Goal: Task Accomplishment & Management: Use online tool/utility

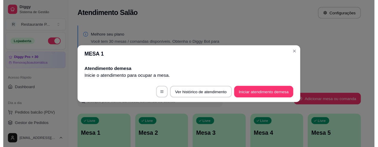
scroll to position [80, 0]
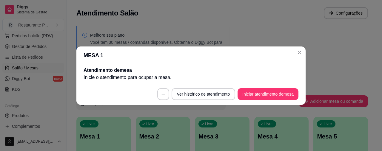
drag, startPoint x: 0, startPoint y: 0, endPoint x: 75, endPoint y: 59, distance: 95.2
click at [297, 51] on icon "Close" at bounding box center [299, 52] width 5 height 5
click at [298, 49] on button "Close" at bounding box center [300, 53] width 10 height 10
click at [298, 50] on icon "Close" at bounding box center [299, 52] width 5 height 5
click at [300, 53] on icon "Close" at bounding box center [299, 52] width 5 height 5
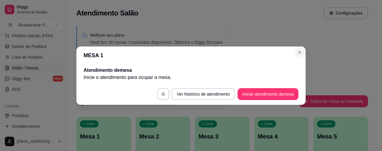
click at [300, 53] on icon "Close" at bounding box center [299, 52] width 5 height 5
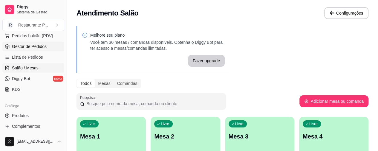
click at [29, 46] on span "Gestor de Pedidos" at bounding box center [29, 47] width 35 height 6
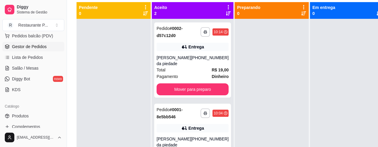
scroll to position [66, 0]
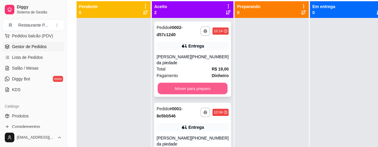
click at [183, 86] on button "Mover para preparo" at bounding box center [193, 89] width 70 height 12
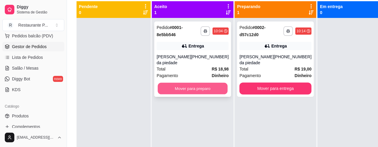
click at [181, 90] on button "Mover para preparo" at bounding box center [193, 89] width 70 height 12
